Goal: Find contact information: Find contact information

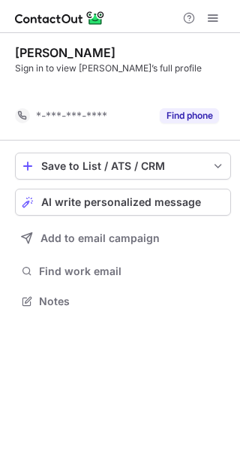
scroll to position [267, 240]
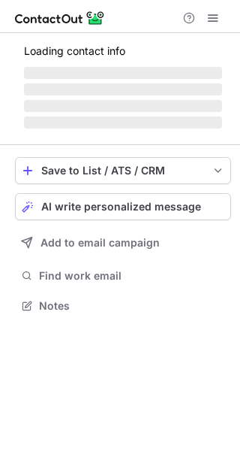
scroll to position [315, 240]
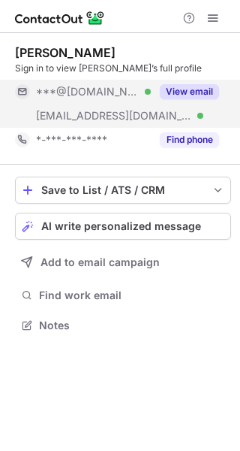
click at [199, 89] on button "View email" at bounding box center [189, 91] width 59 height 15
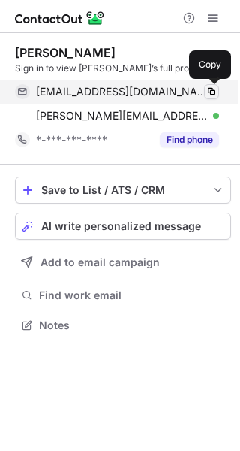
click at [211, 90] on span at bounding box center [212, 92] width 12 height 12
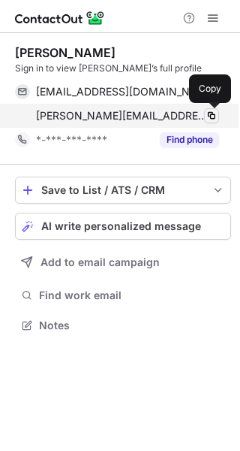
click at [212, 116] on span at bounding box center [212, 116] width 12 height 12
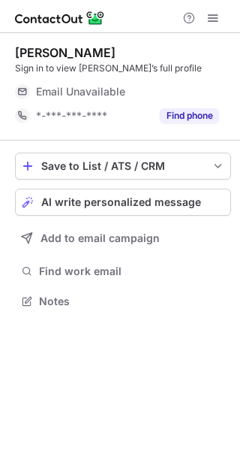
scroll to position [291, 240]
